Goal: Complete application form

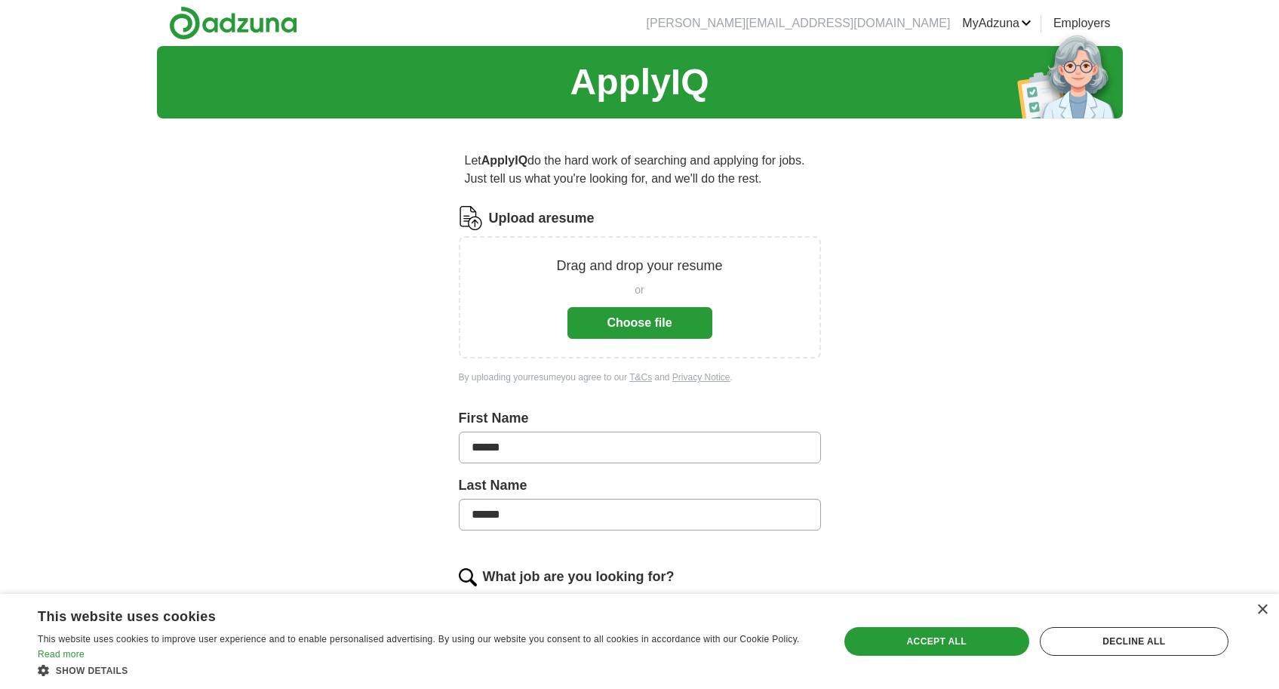
click at [654, 328] on button "Choose file" at bounding box center [639, 323] width 145 height 32
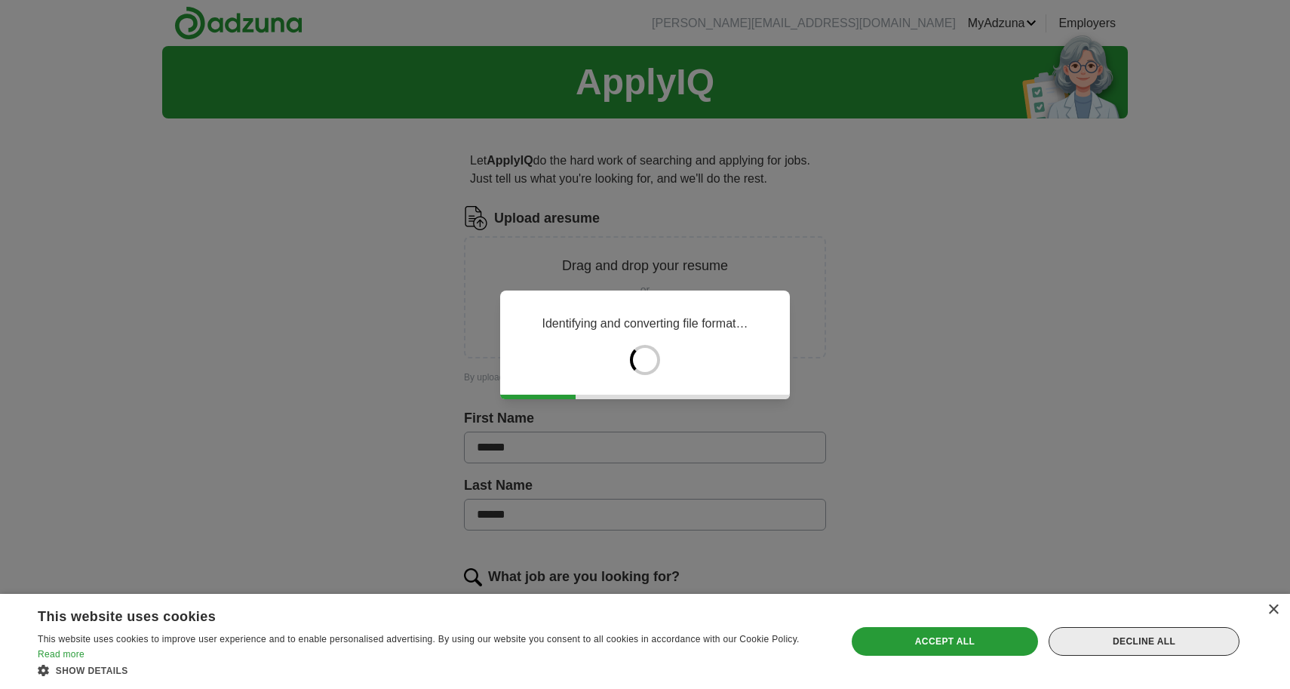
click at [1116, 638] on div "Decline all" at bounding box center [1143, 641] width 191 height 29
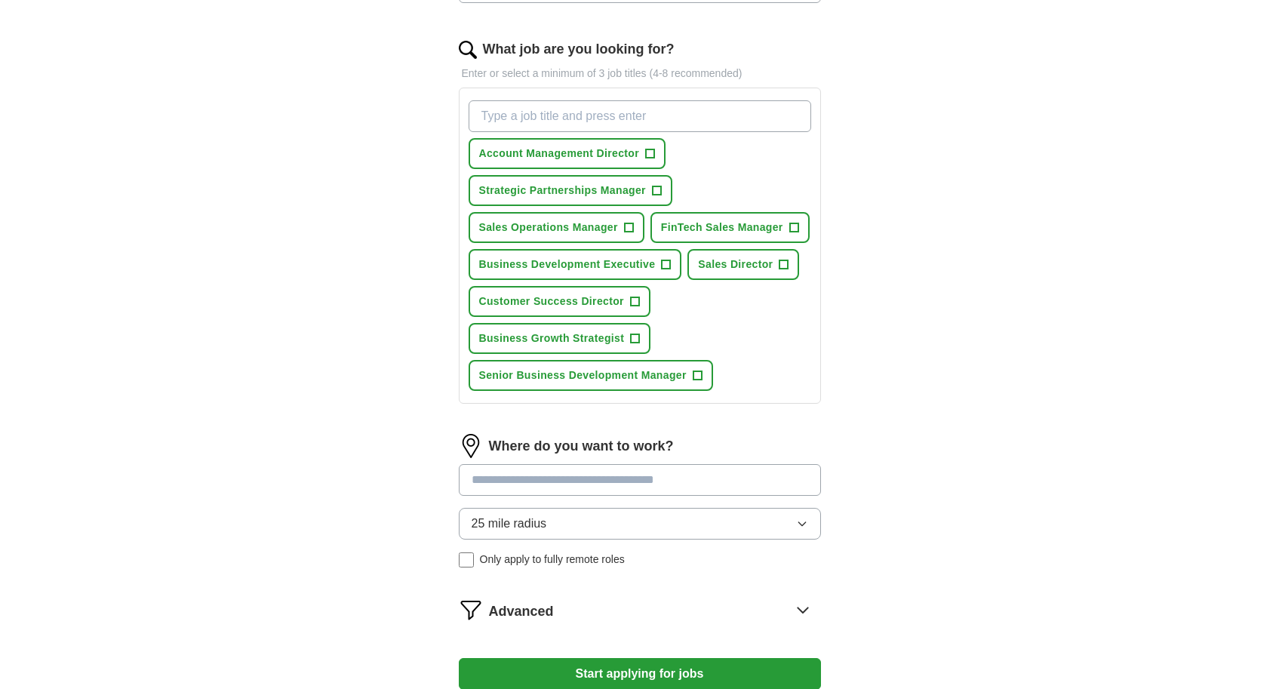
scroll to position [493, 0]
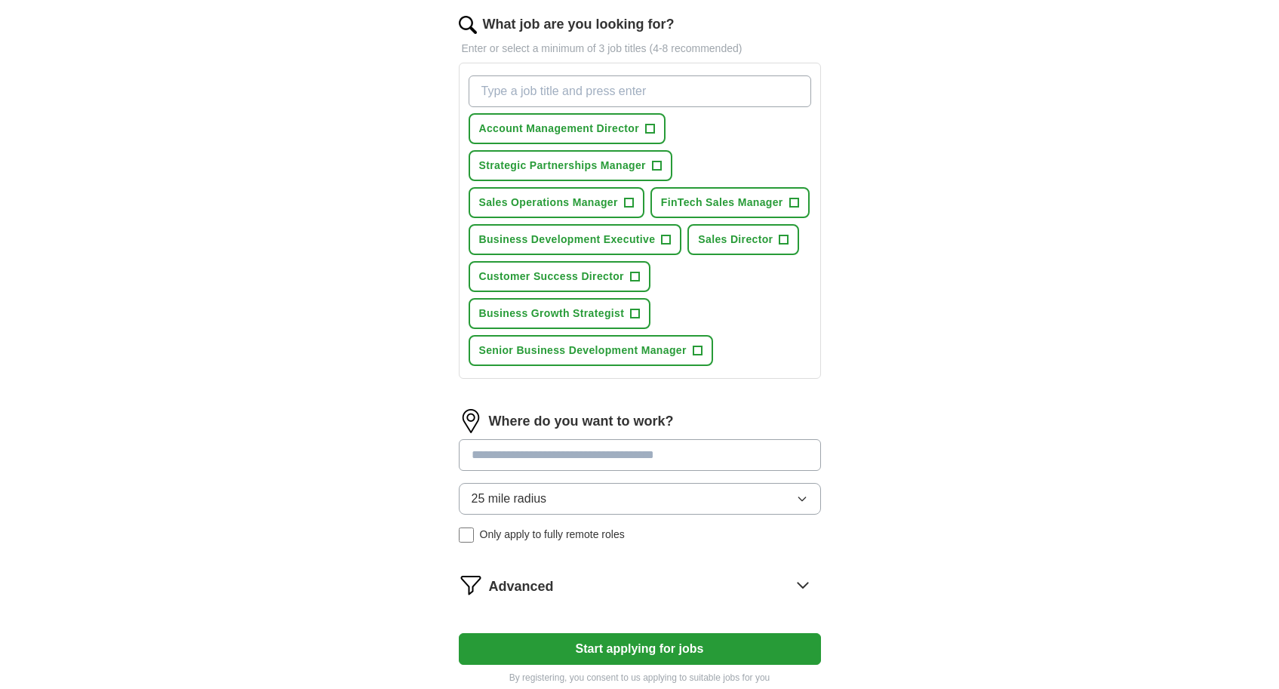
click at [644, 459] on input at bounding box center [640, 455] width 362 height 32
type input "*****"
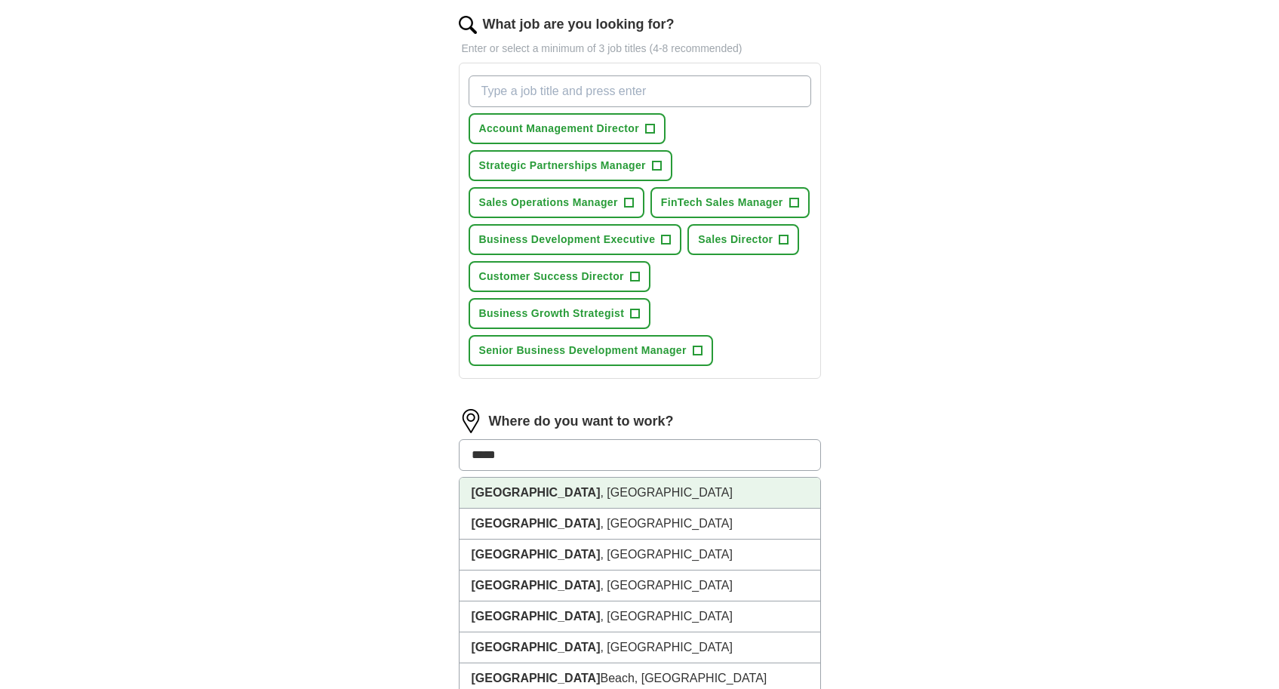
click at [653, 498] on li "[GEOGRAPHIC_DATA] , [GEOGRAPHIC_DATA]" at bounding box center [639, 492] width 361 height 31
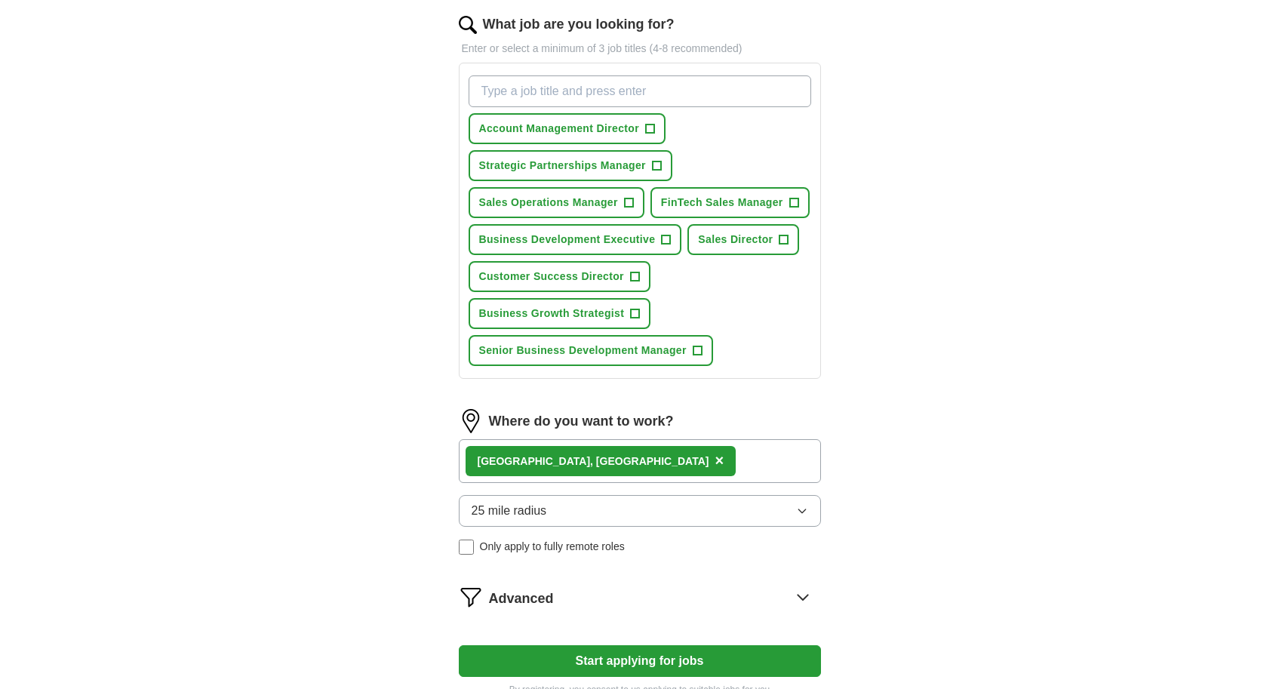
click at [647, 496] on button "25 mile radius" at bounding box center [640, 511] width 362 height 32
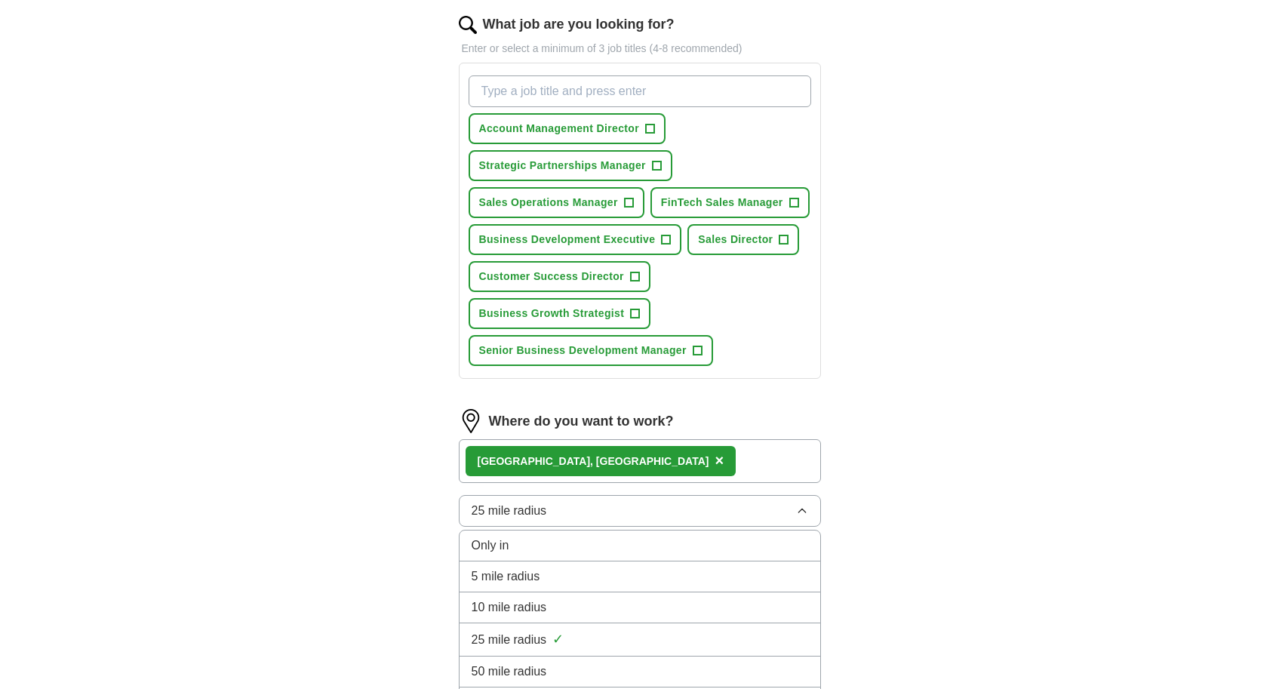
click at [622, 595] on li "10 mile radius" at bounding box center [639, 607] width 361 height 31
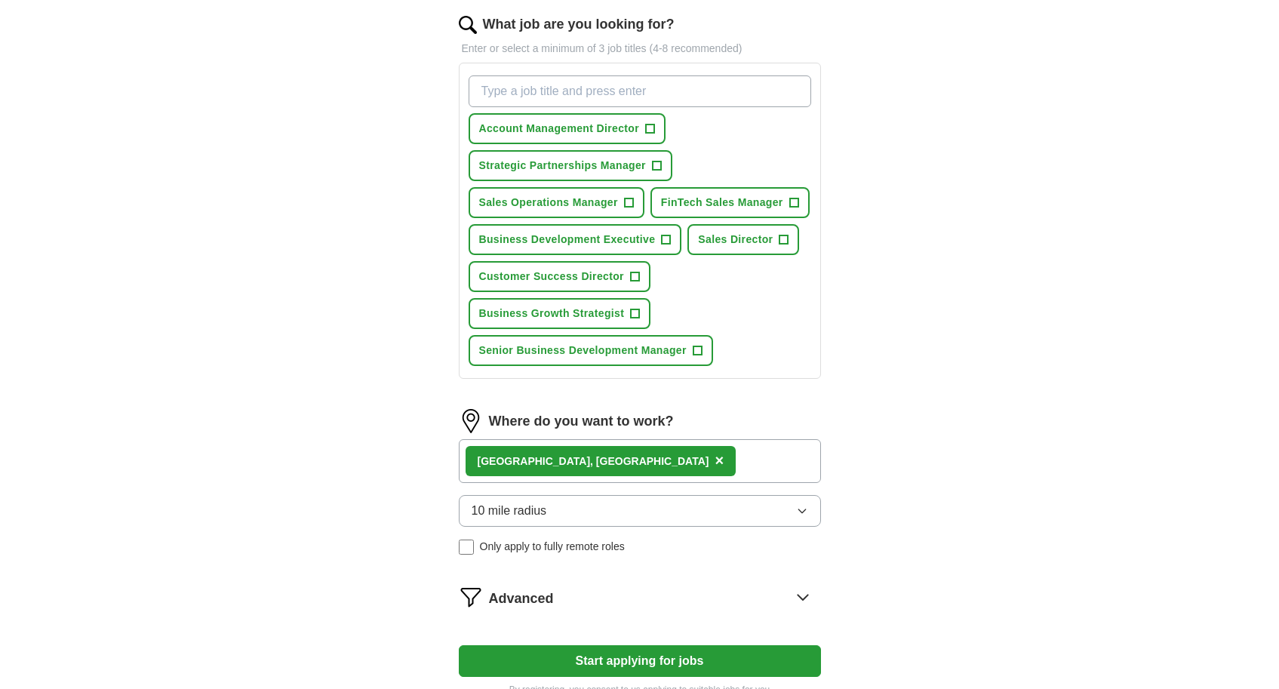
click at [785, 517] on button "10 mile radius" at bounding box center [640, 511] width 362 height 32
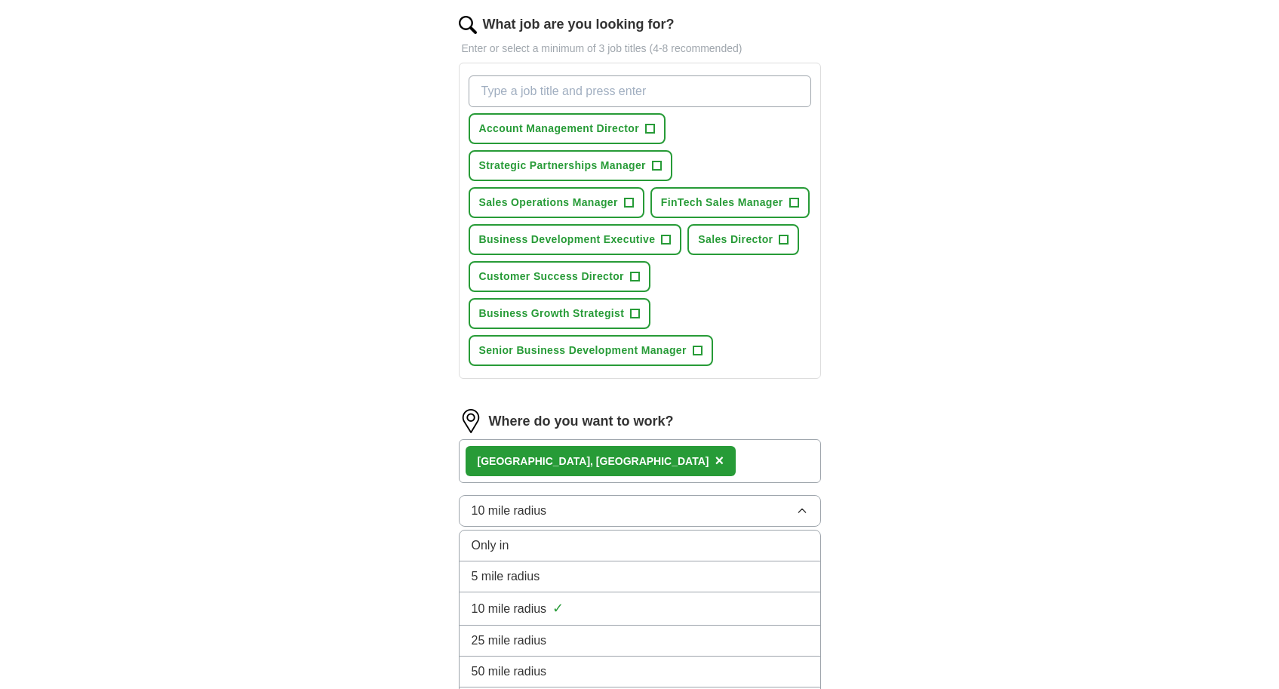
click at [692, 631] on li "25 mile radius" at bounding box center [639, 640] width 361 height 31
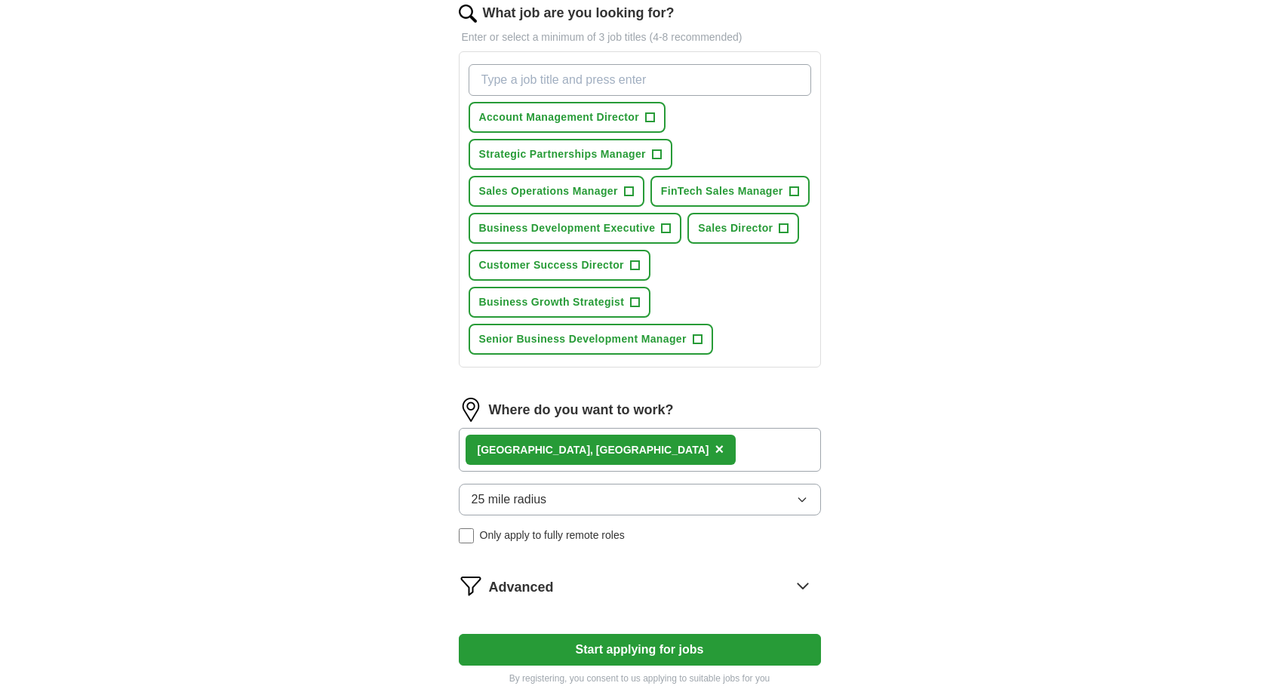
scroll to position [534, 0]
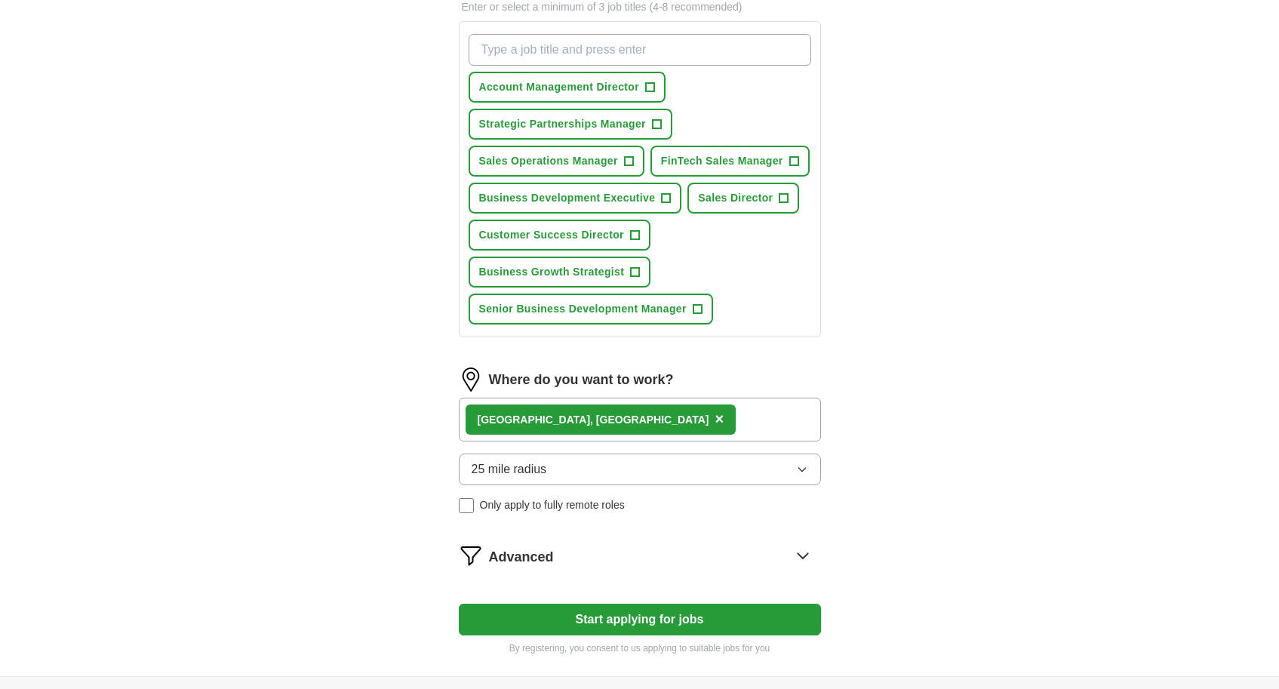
click at [809, 551] on icon at bounding box center [803, 555] width 24 height 24
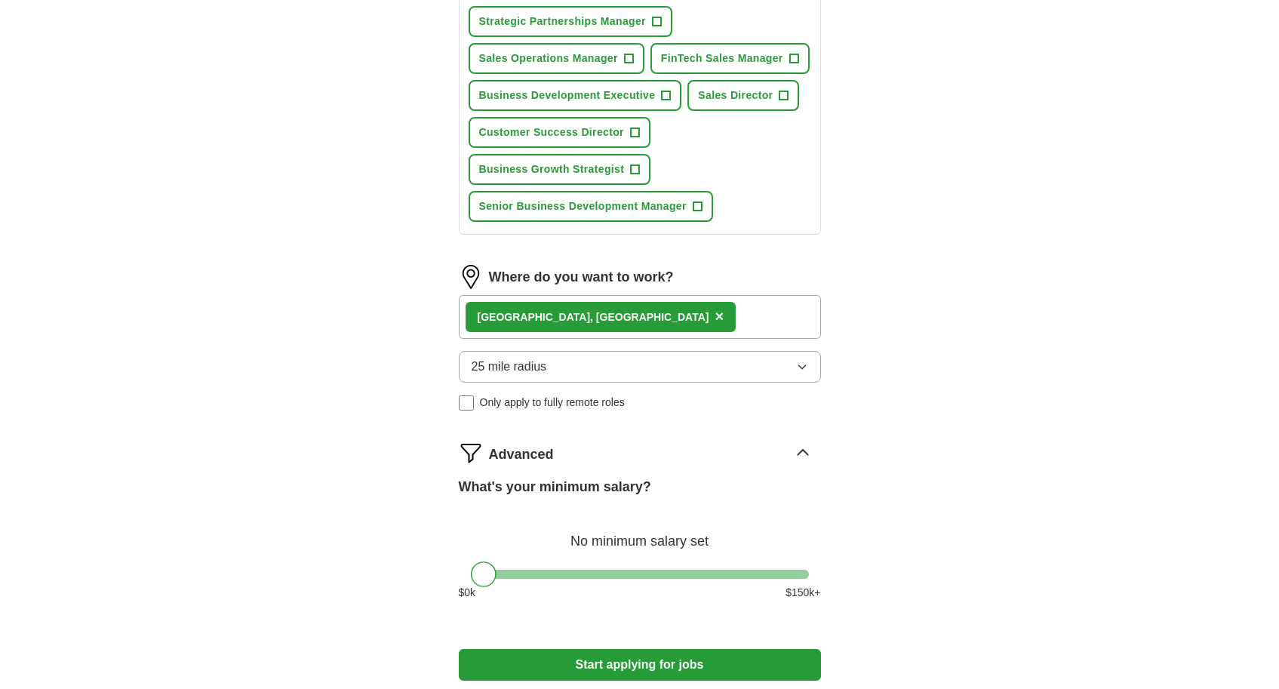
scroll to position [647, 0]
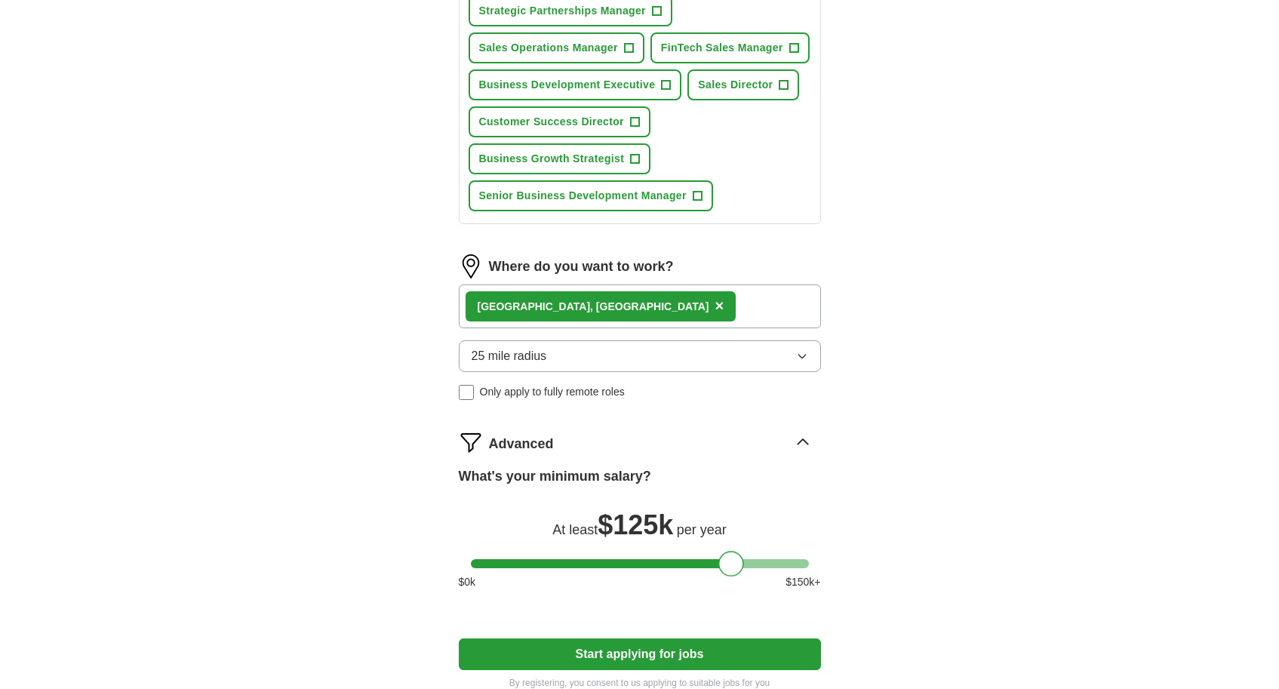
drag, startPoint x: 488, startPoint y: 559, endPoint x: 736, endPoint y: 585, distance: 249.5
click at [736, 585] on div "What's your minimum salary? At least $ 125k per year $ 0 k $ 150 k+" at bounding box center [640, 534] width 362 height 136
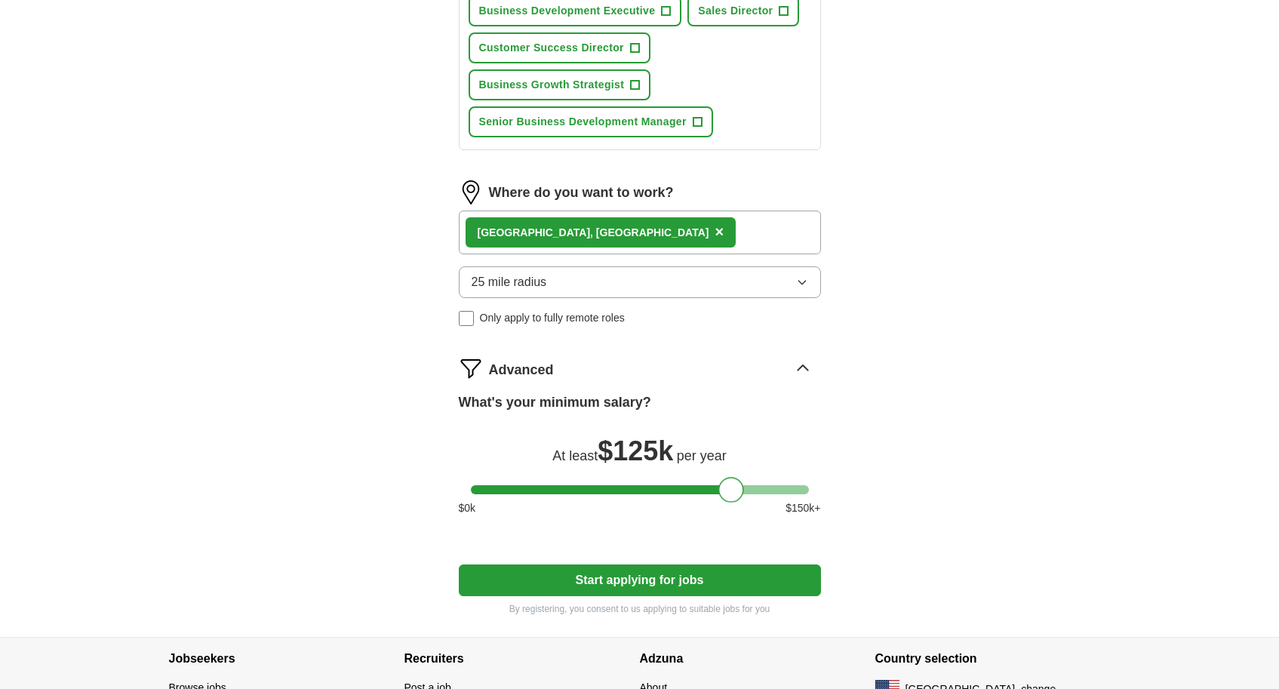
scroll to position [769, 0]
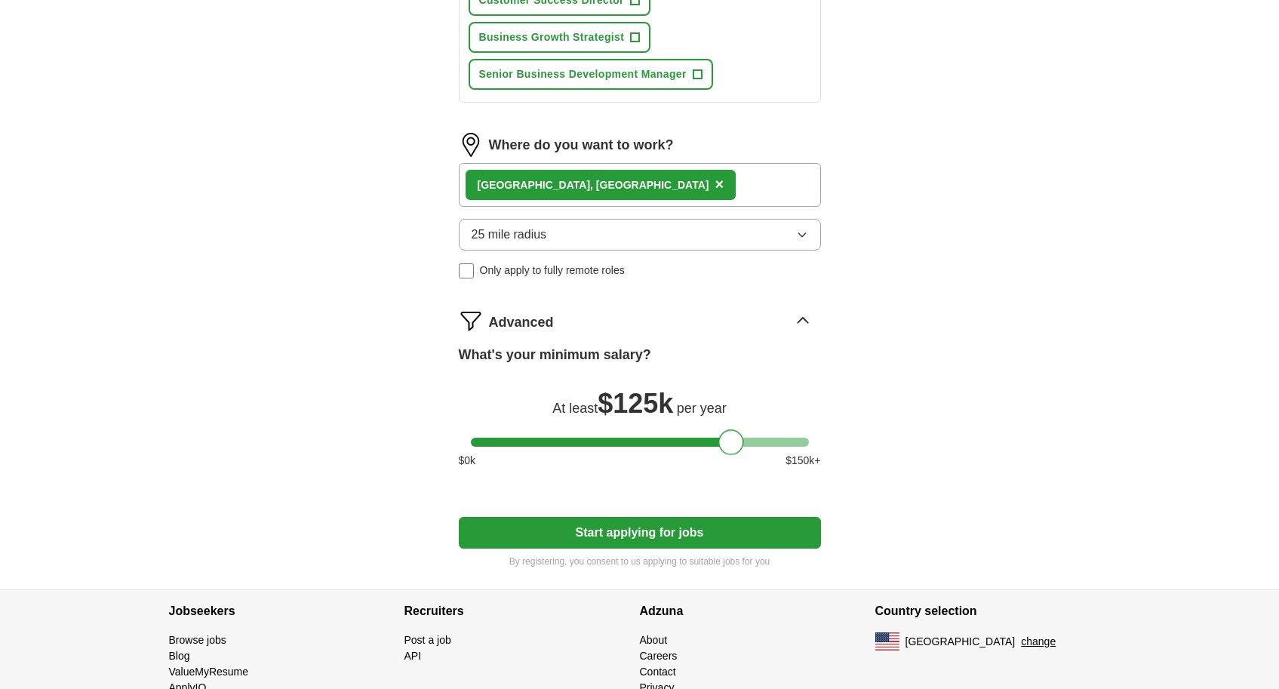
click at [676, 535] on button "Start applying for jobs" at bounding box center [640, 533] width 362 height 32
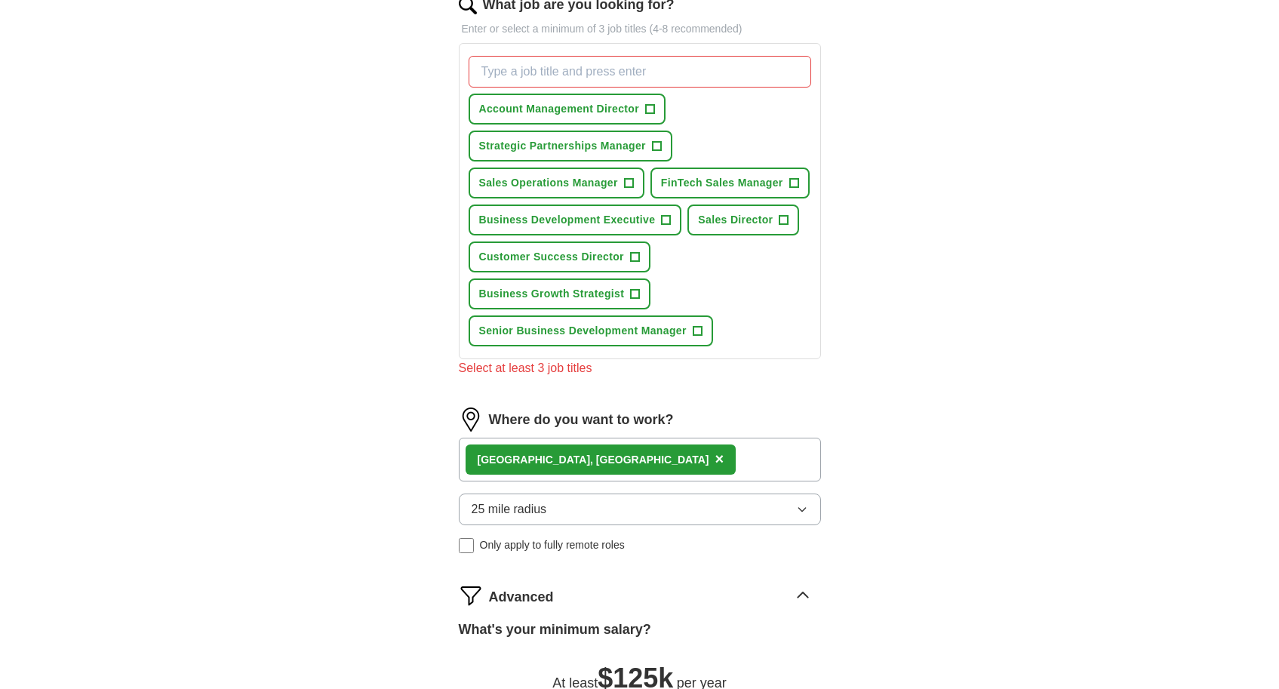
scroll to position [491, 0]
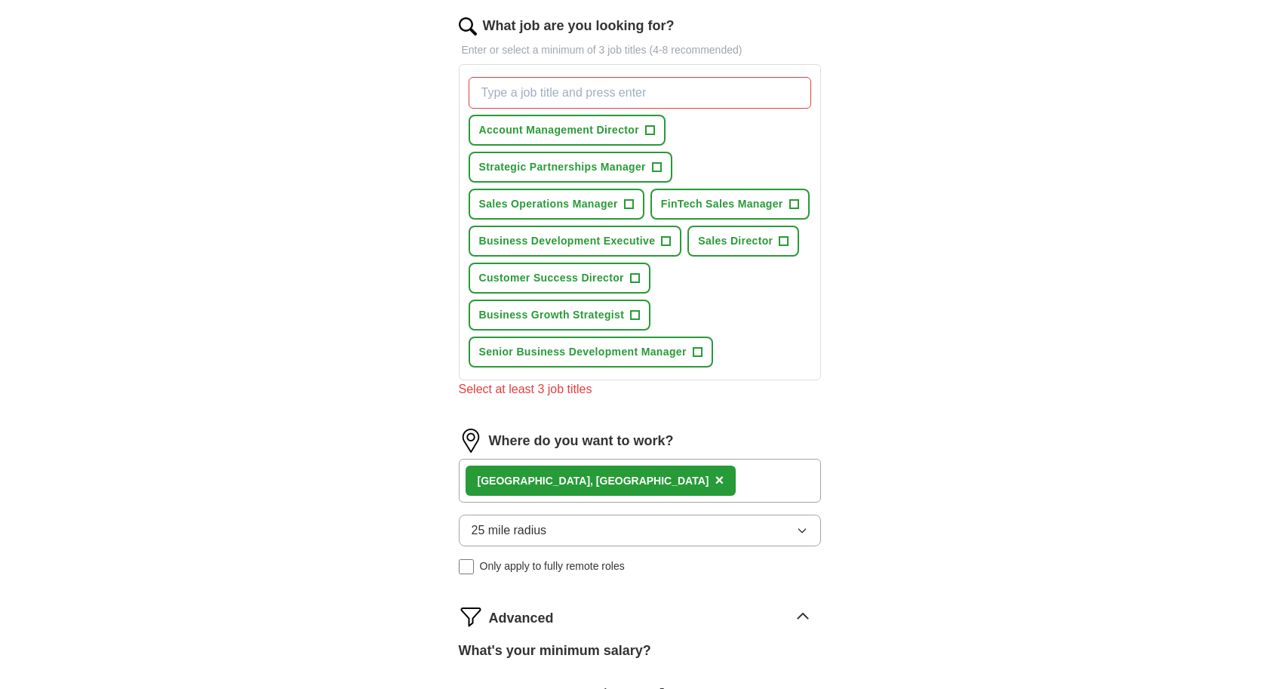
click at [655, 132] on span "+" at bounding box center [650, 130] width 10 height 10
click at [659, 161] on span "+" at bounding box center [656, 167] width 9 height 12
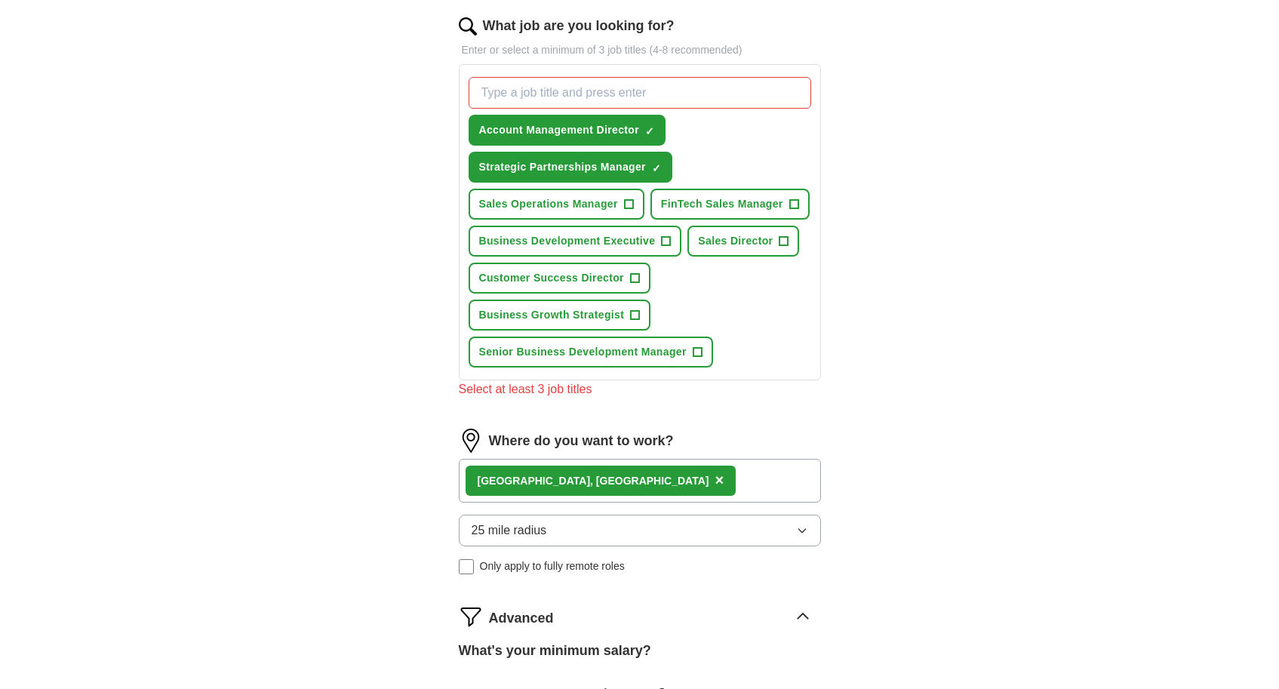
click at [667, 242] on span "+" at bounding box center [666, 241] width 9 height 12
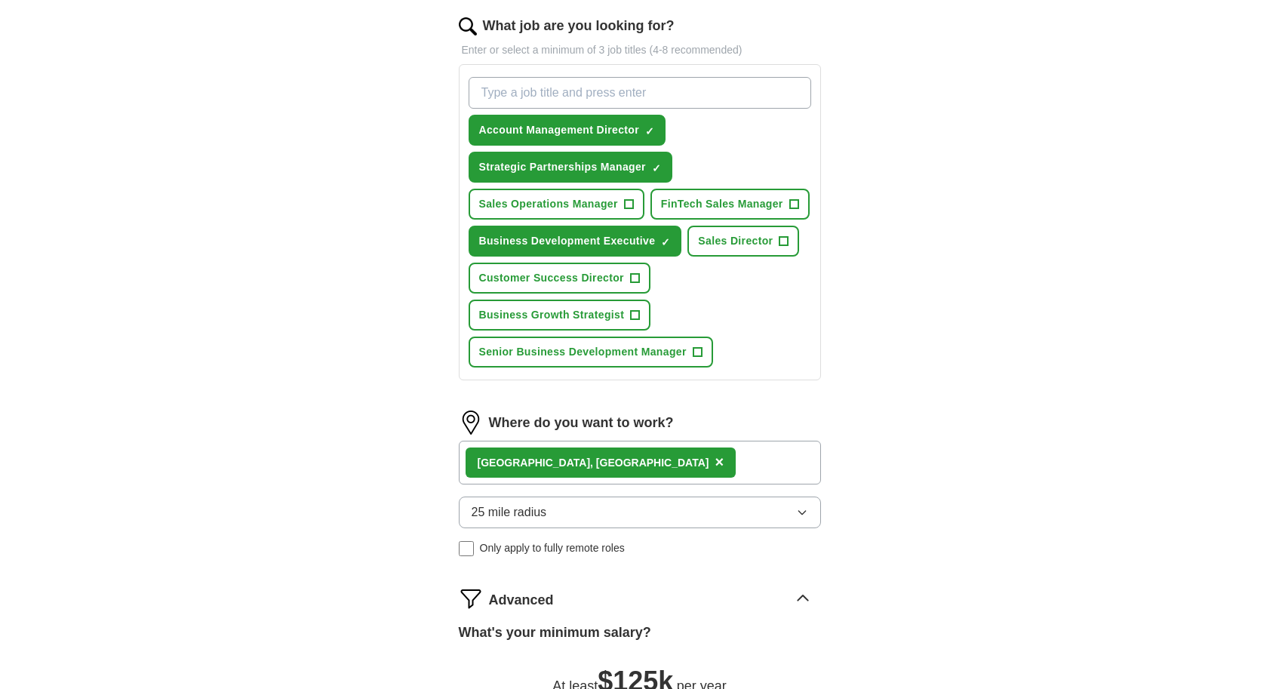
click at [768, 244] on span "Sales Director" at bounding box center [735, 241] width 75 height 16
click at [696, 350] on span "+" at bounding box center [696, 352] width 9 height 12
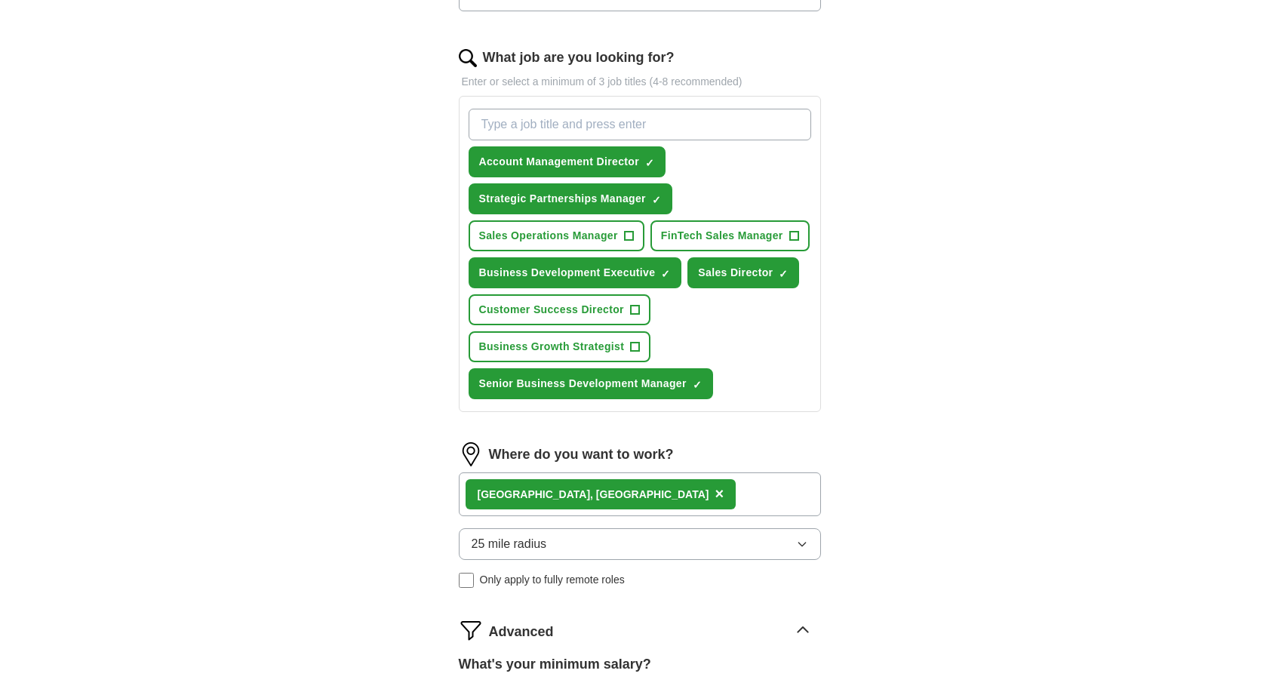
scroll to position [764, 0]
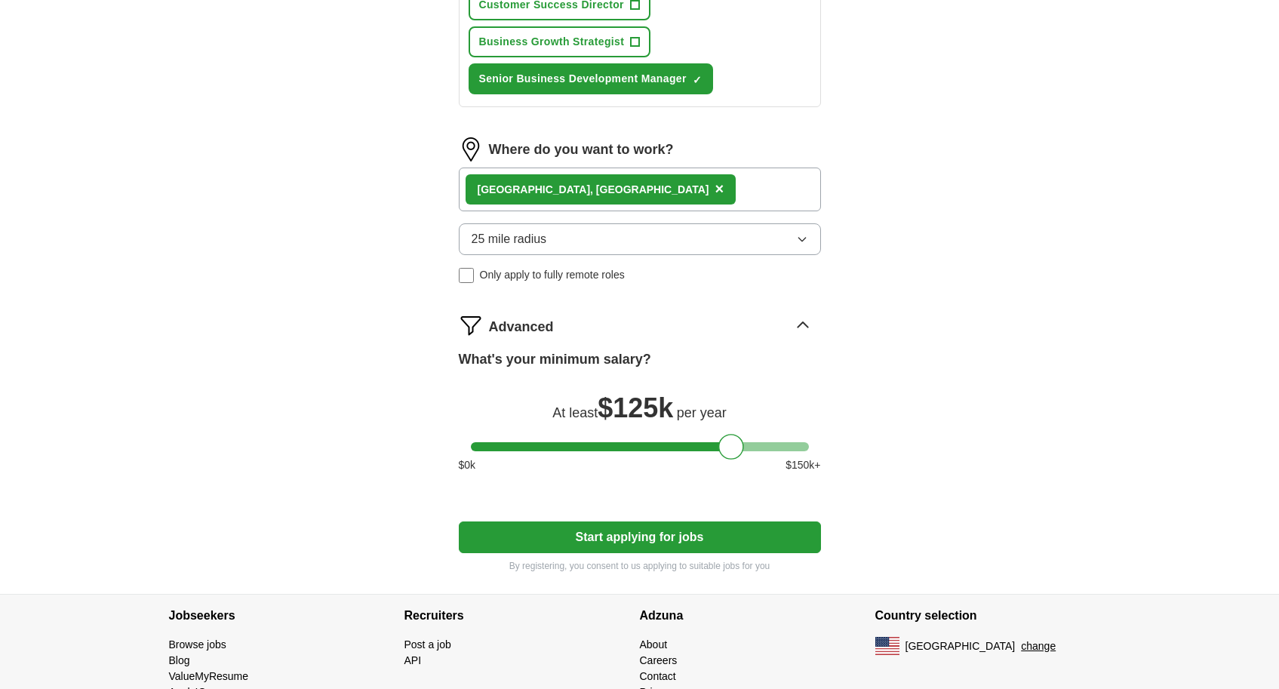
click at [645, 539] on button "Start applying for jobs" at bounding box center [640, 537] width 362 height 32
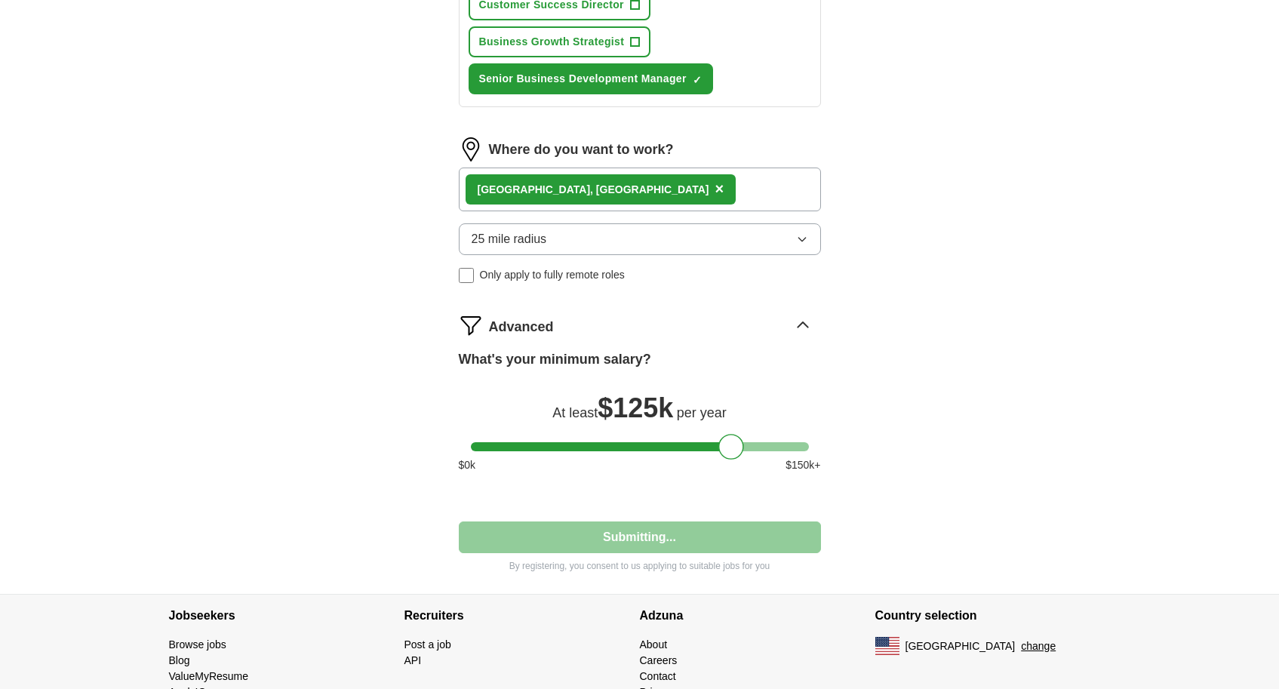
select select "**"
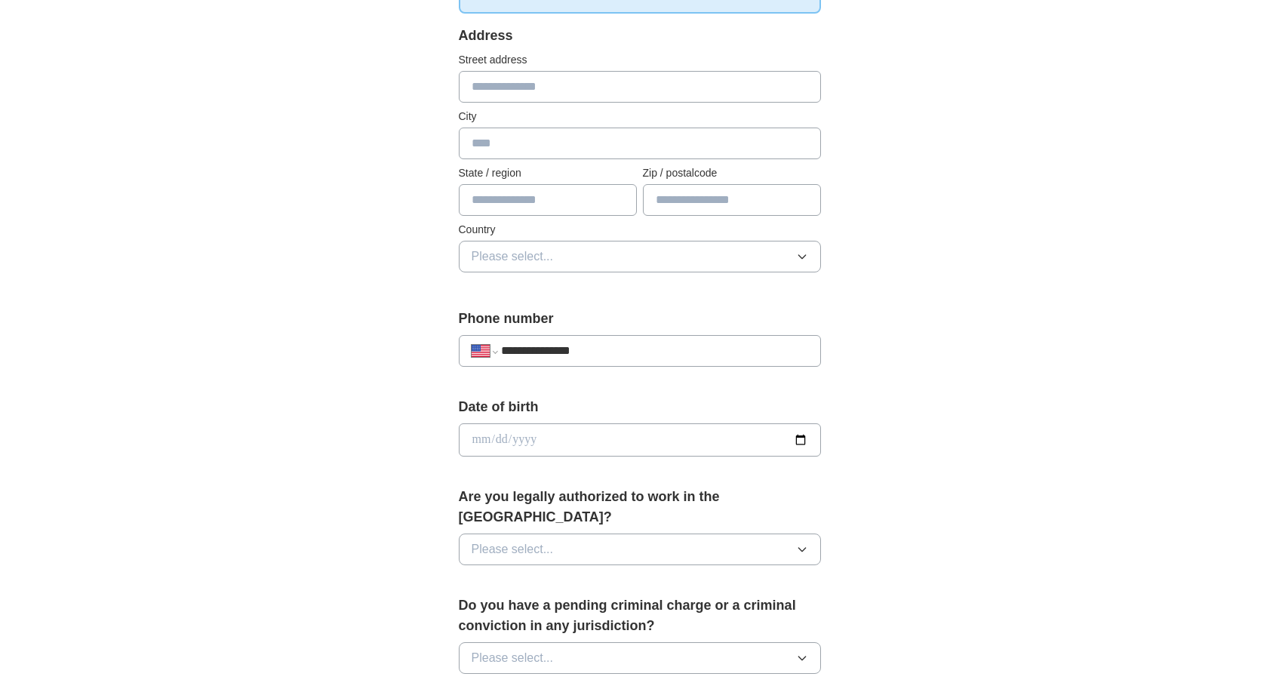
scroll to position [374, 0]
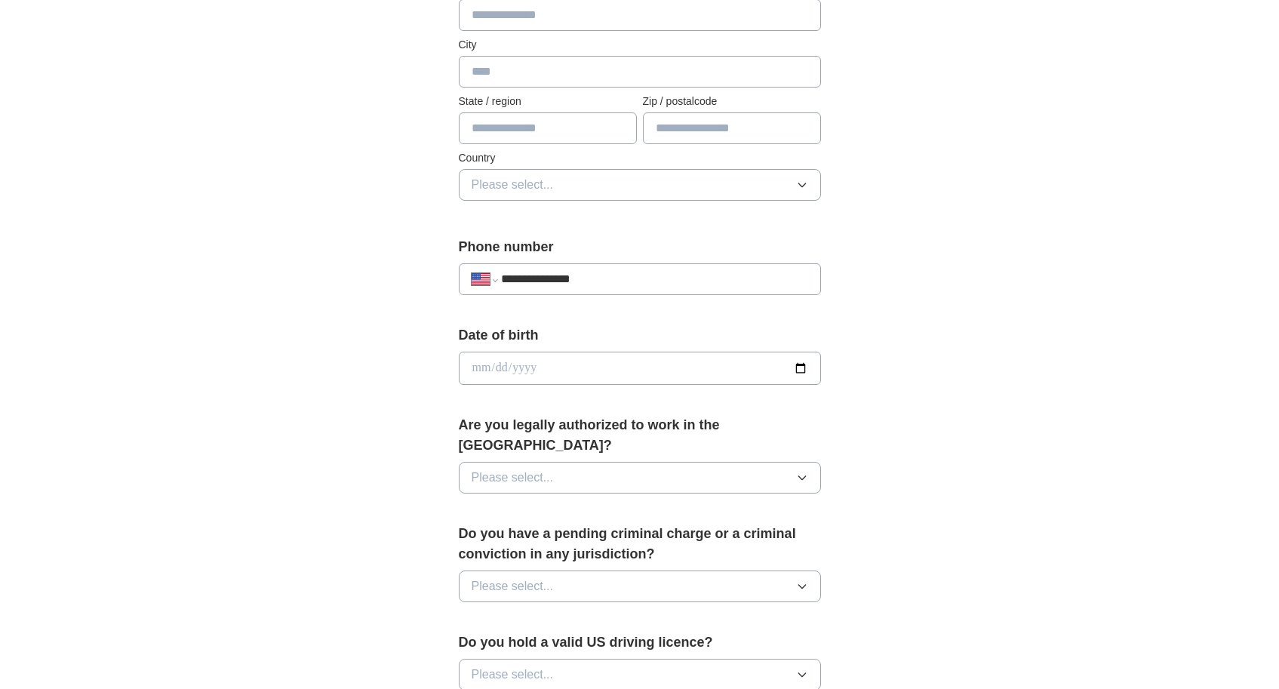
type input "**********"
click at [585, 462] on button "Please select..." at bounding box center [640, 478] width 362 height 32
click at [520, 503] on div "Yes" at bounding box center [639, 512] width 336 height 18
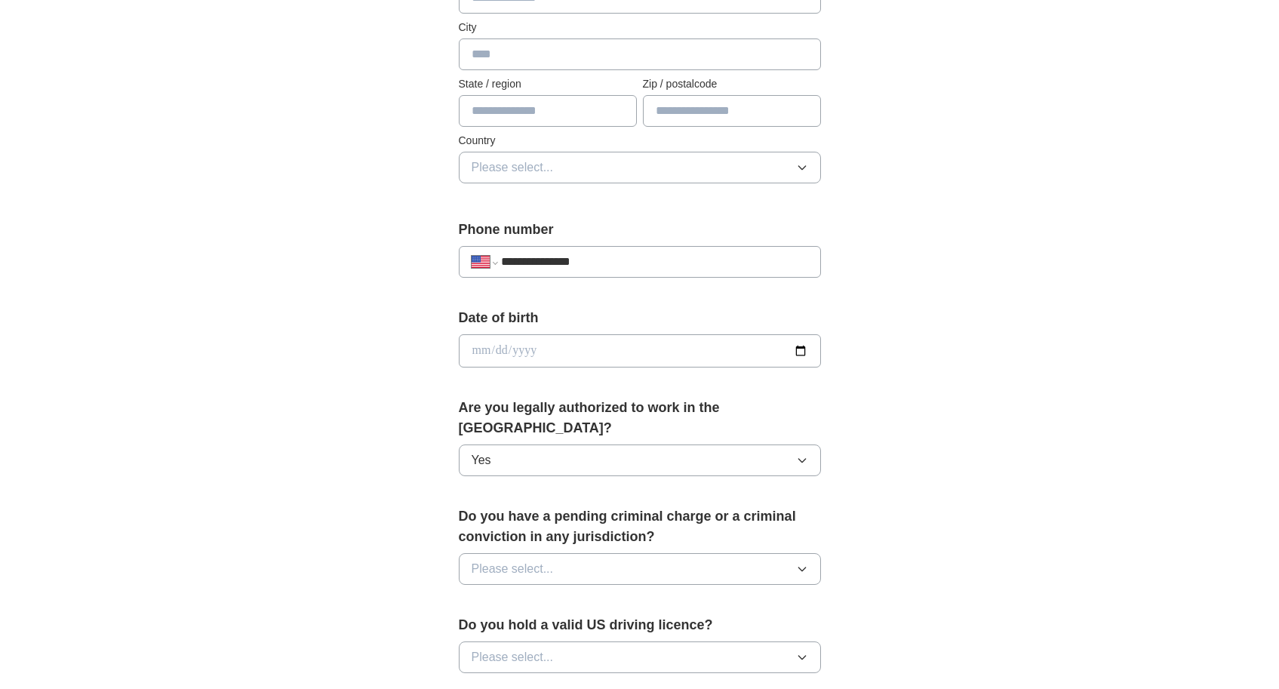
scroll to position [422, 0]
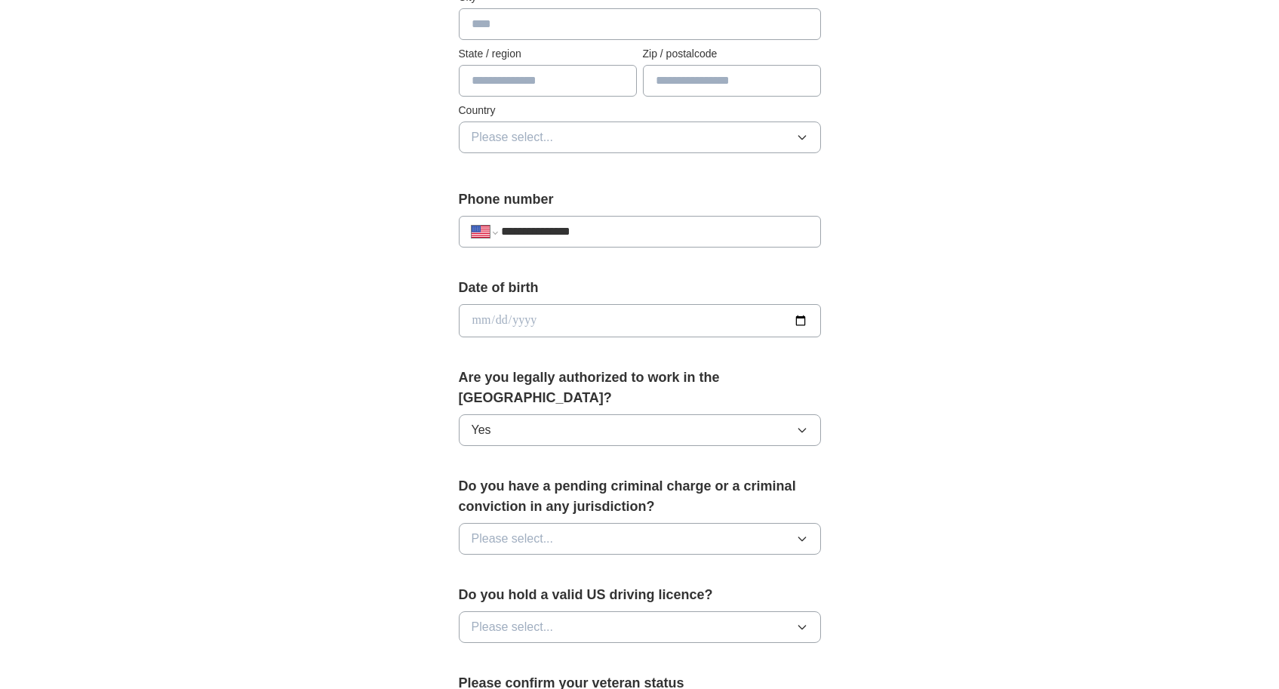
click at [528, 530] on span "Please select..." at bounding box center [512, 539] width 82 height 18
click at [494, 595] on div "No" at bounding box center [639, 604] width 336 height 18
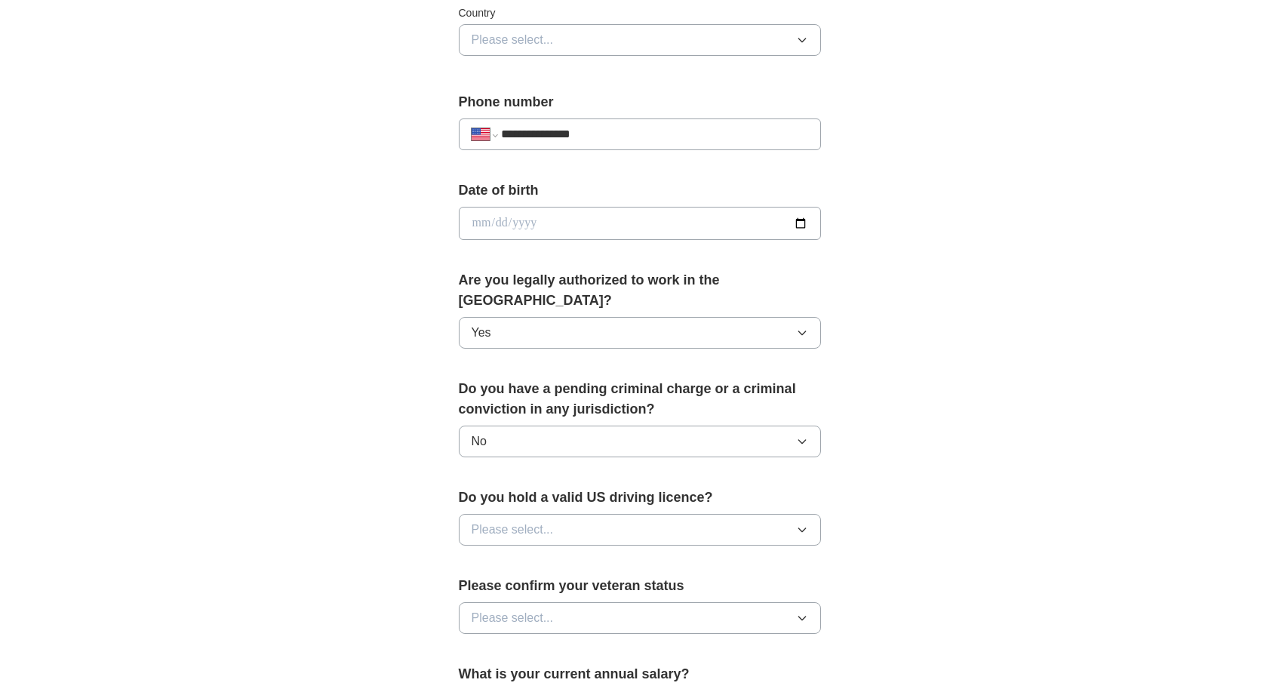
scroll to position [617, 0]
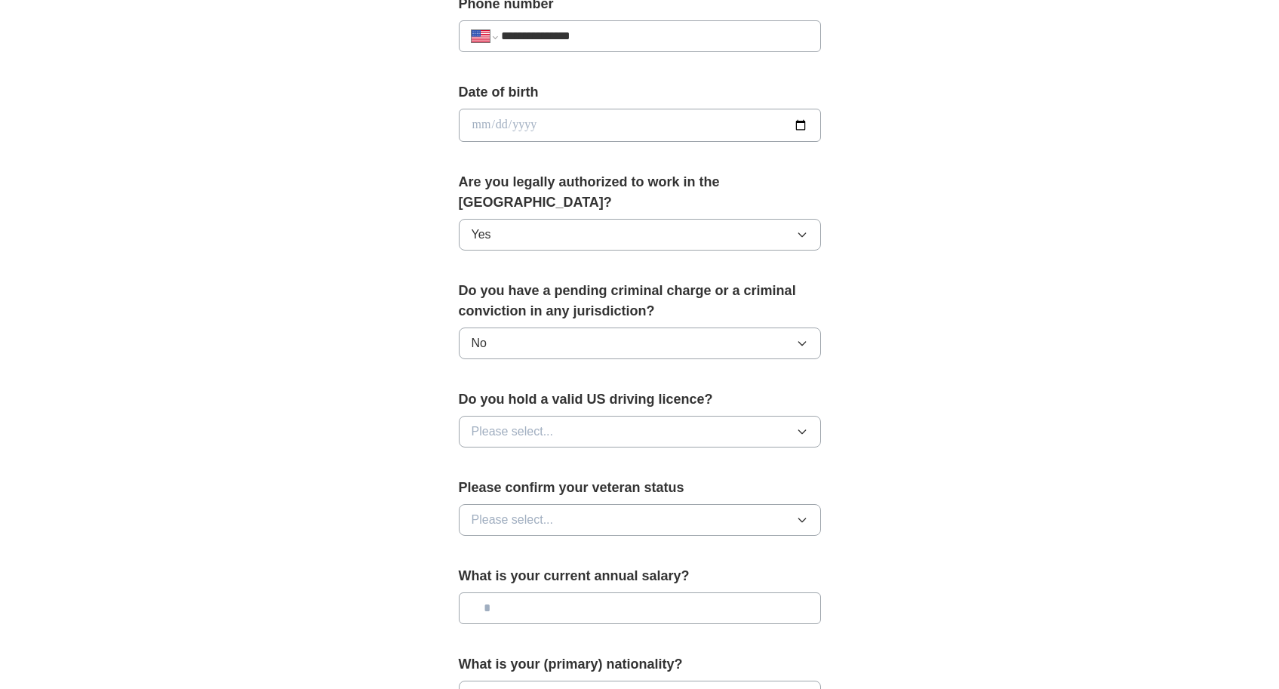
click at [564, 422] on button "Please select..." at bounding box center [640, 432] width 362 height 32
click at [507, 457] on div "Yes" at bounding box center [639, 466] width 336 height 18
click at [525, 511] on span "Please select..." at bounding box center [512, 520] width 82 height 18
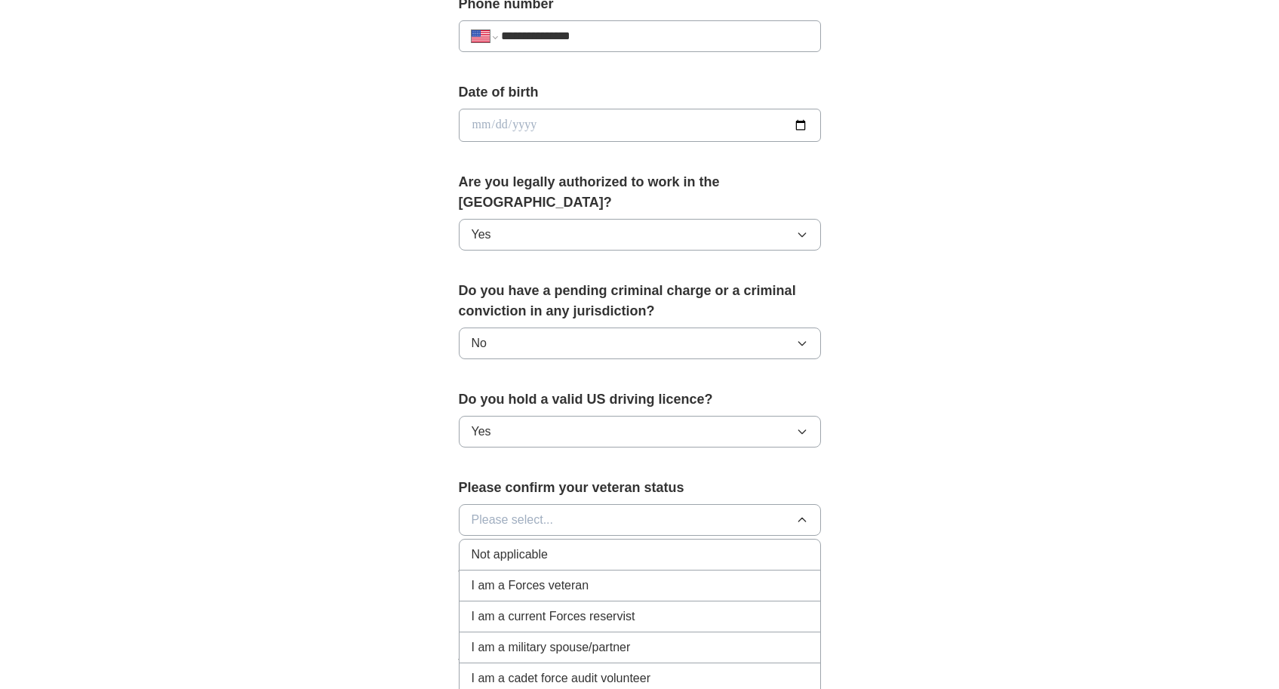
click at [567, 548] on li "Not applicable" at bounding box center [639, 554] width 361 height 31
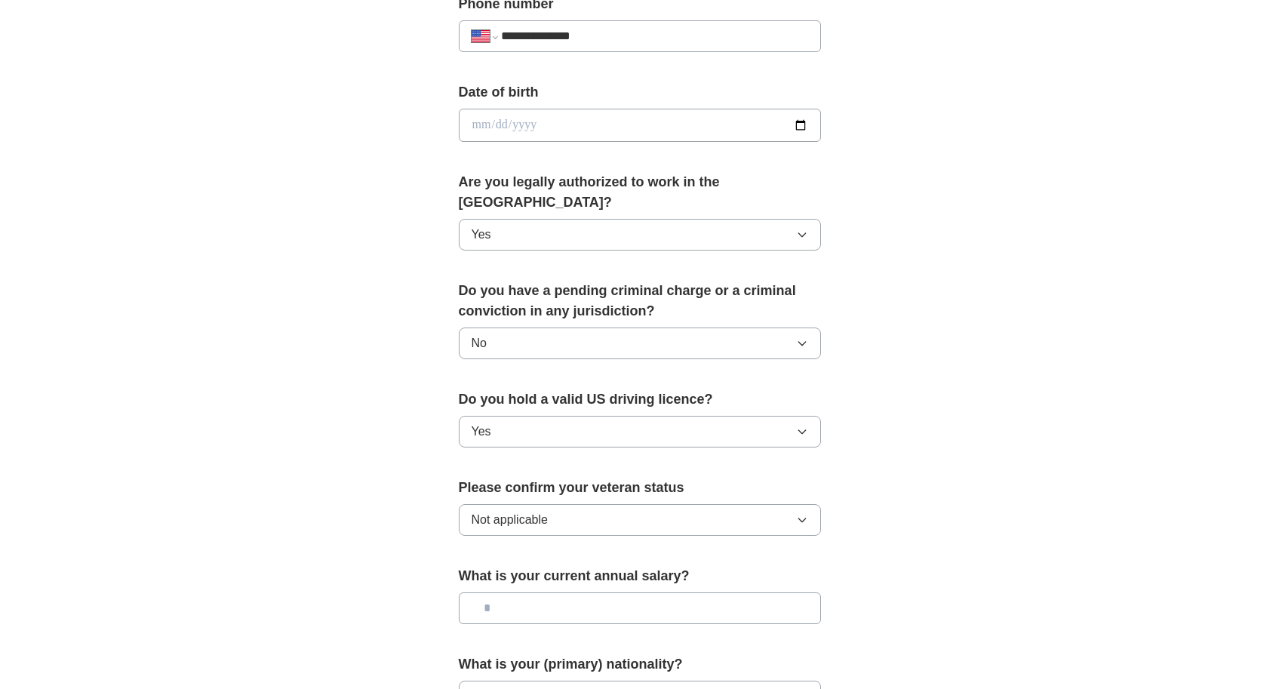
click at [554, 592] on input "text" at bounding box center [640, 608] width 362 height 32
type input "********"
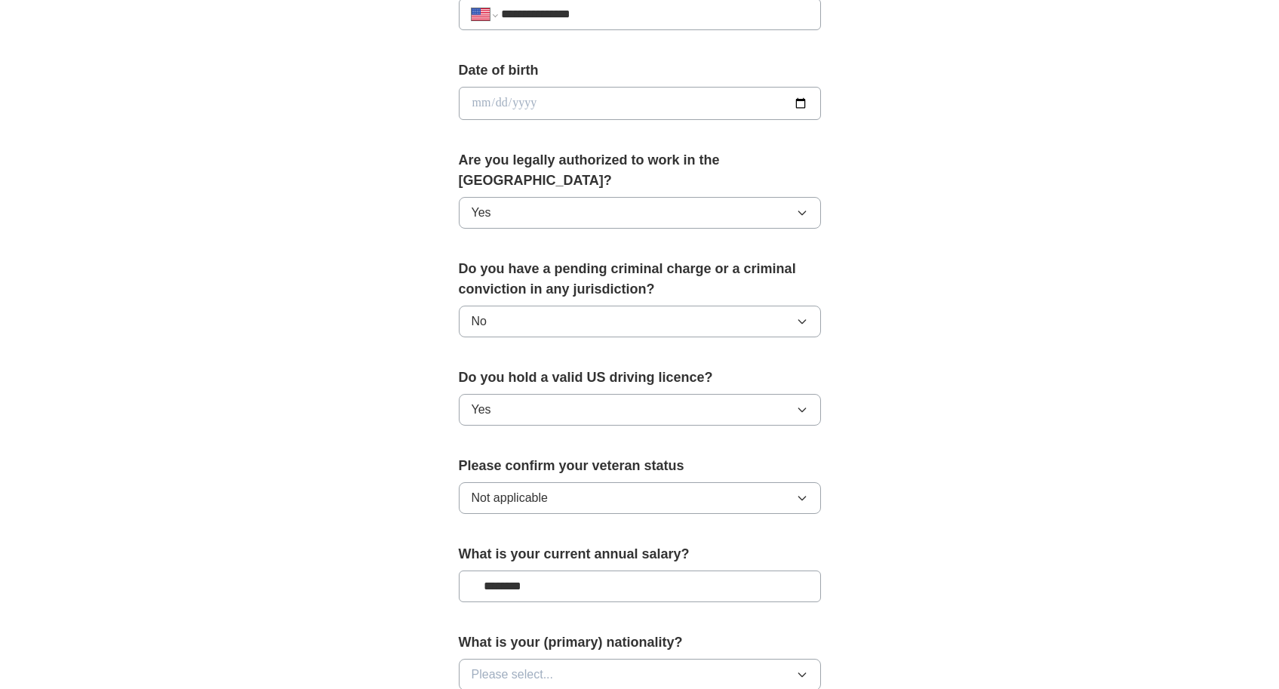
scroll to position [843, 0]
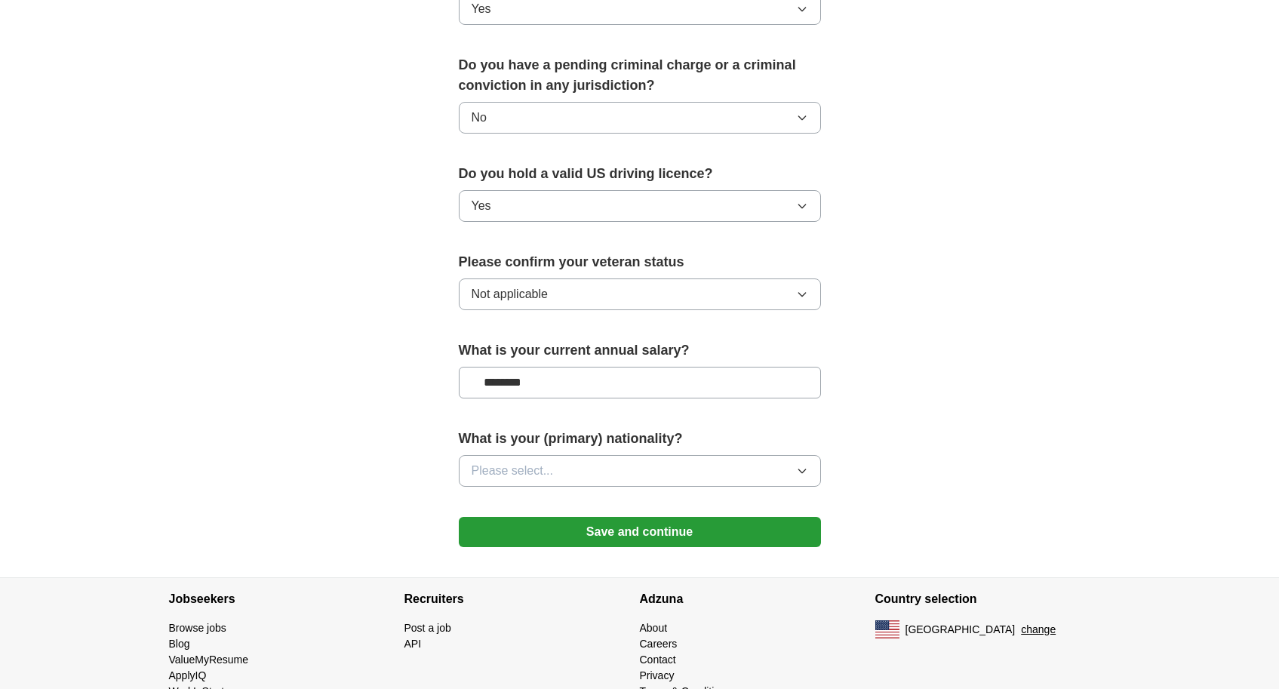
click at [578, 457] on button "Please select..." at bounding box center [640, 471] width 362 height 32
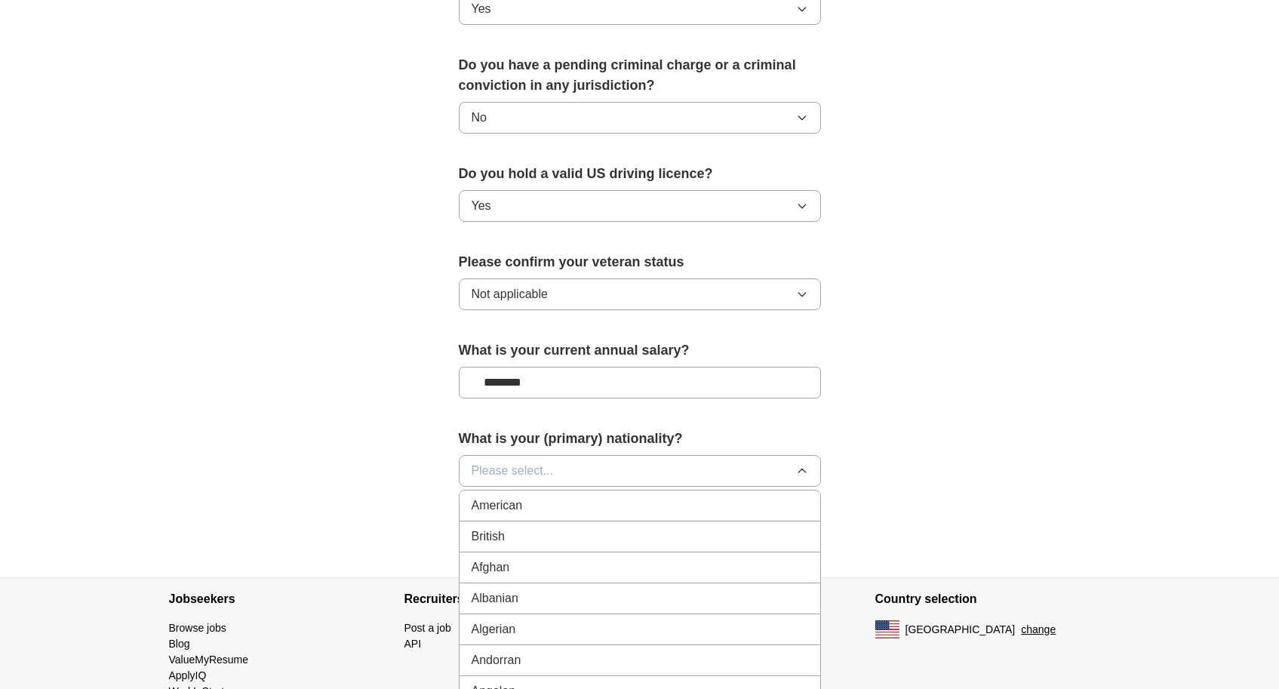
click at [554, 496] on div "American" at bounding box center [639, 505] width 336 height 18
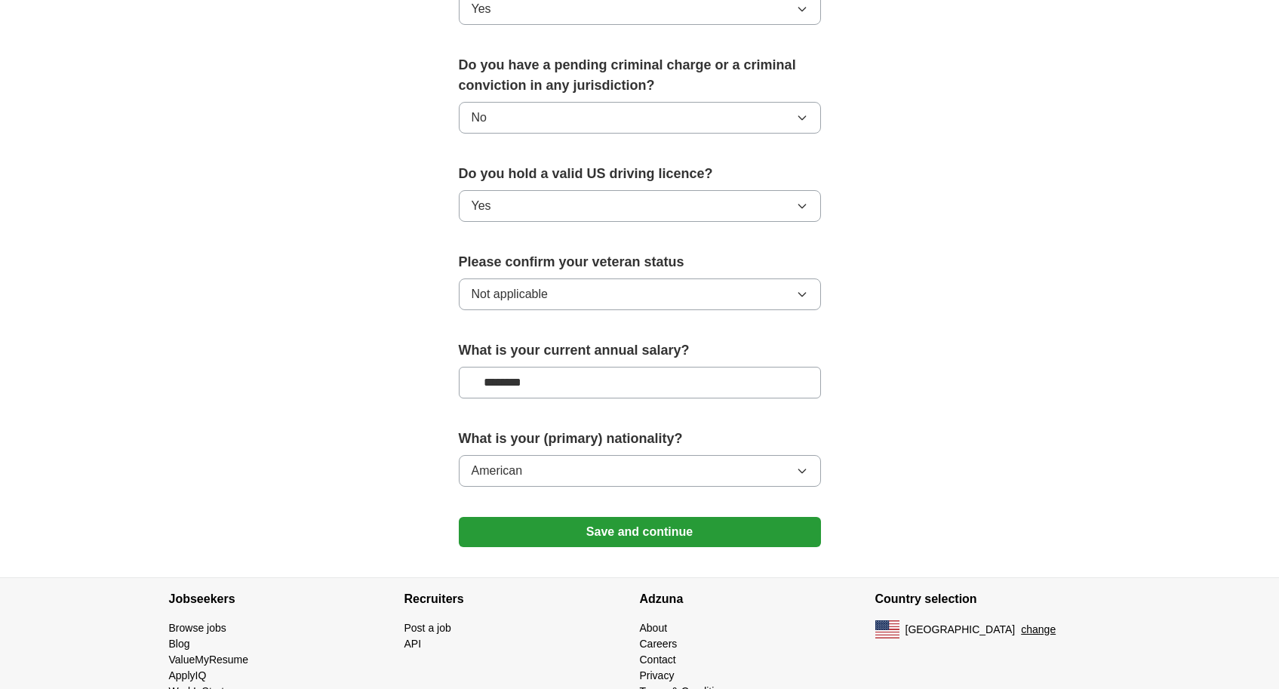
click at [628, 517] on button "Save and continue" at bounding box center [640, 532] width 362 height 30
